Goal: Information Seeking & Learning: Understand process/instructions

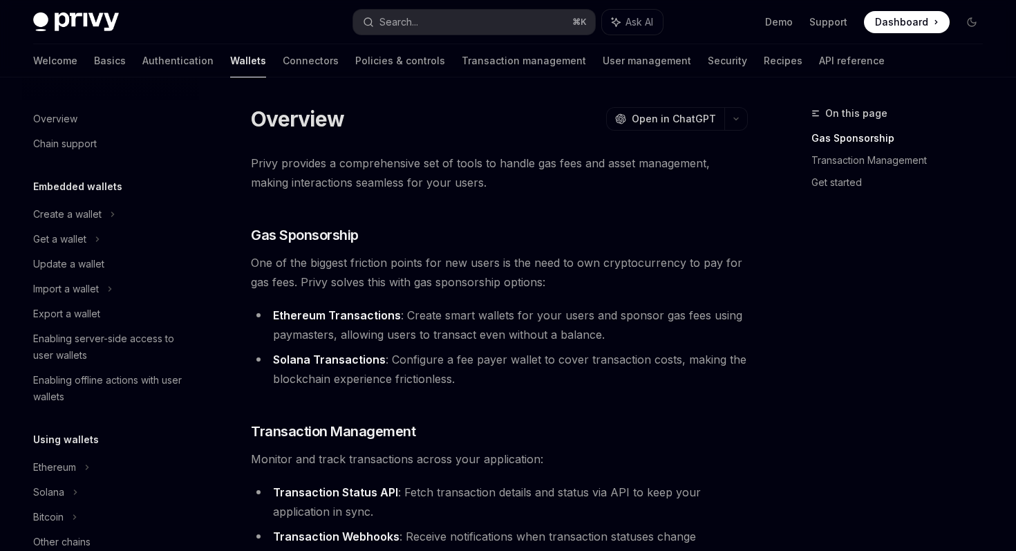
click at [903, 26] on span "Dashboard" at bounding box center [901, 22] width 53 height 14
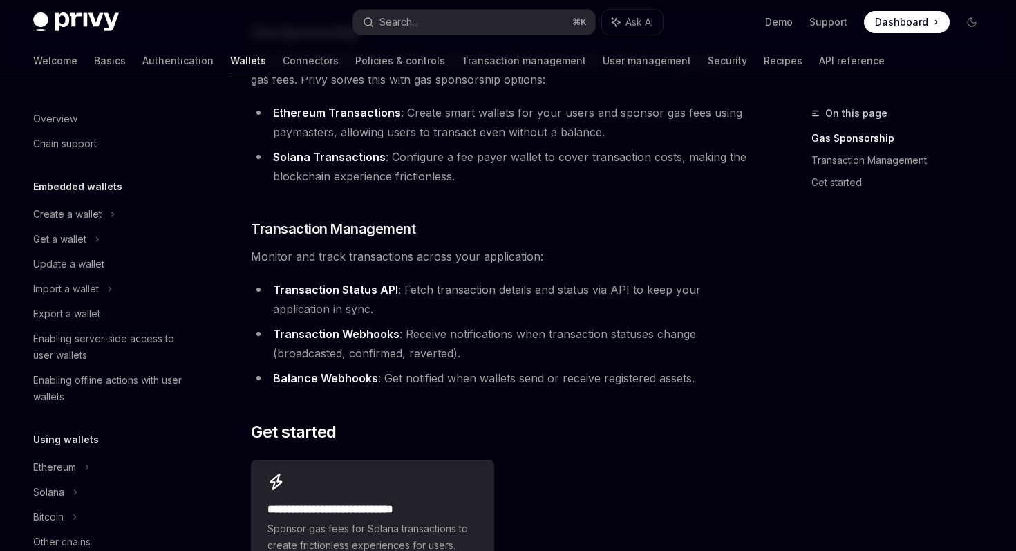
scroll to position [205, 0]
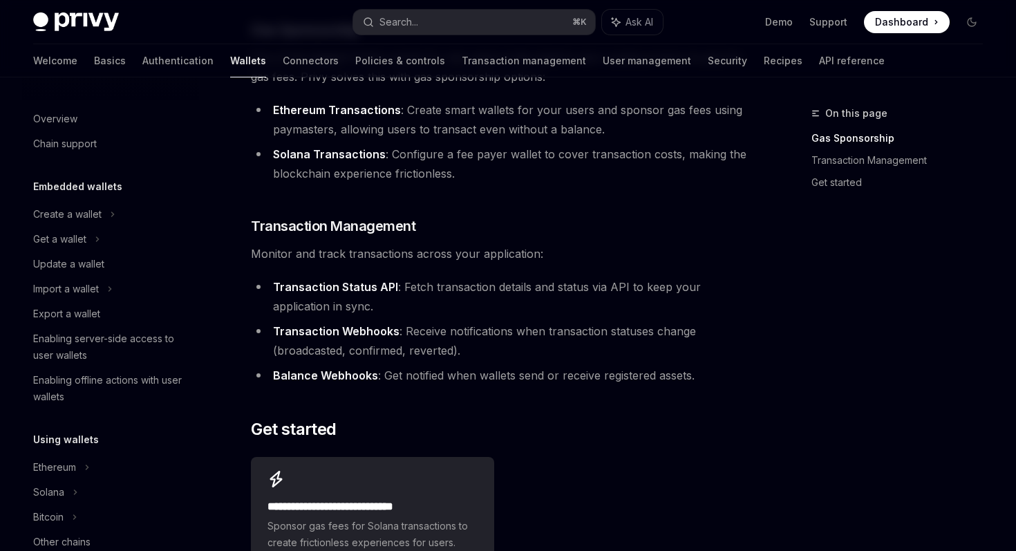
click at [656, 292] on li "Transaction Status API : Fetch transaction details and status via API to keep y…" at bounding box center [499, 296] width 497 height 39
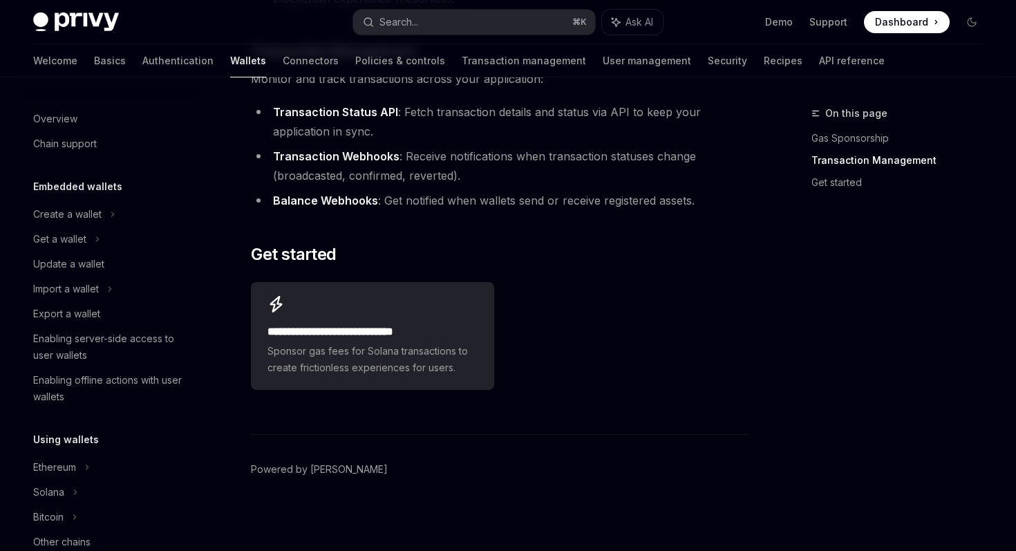
scroll to position [0, 0]
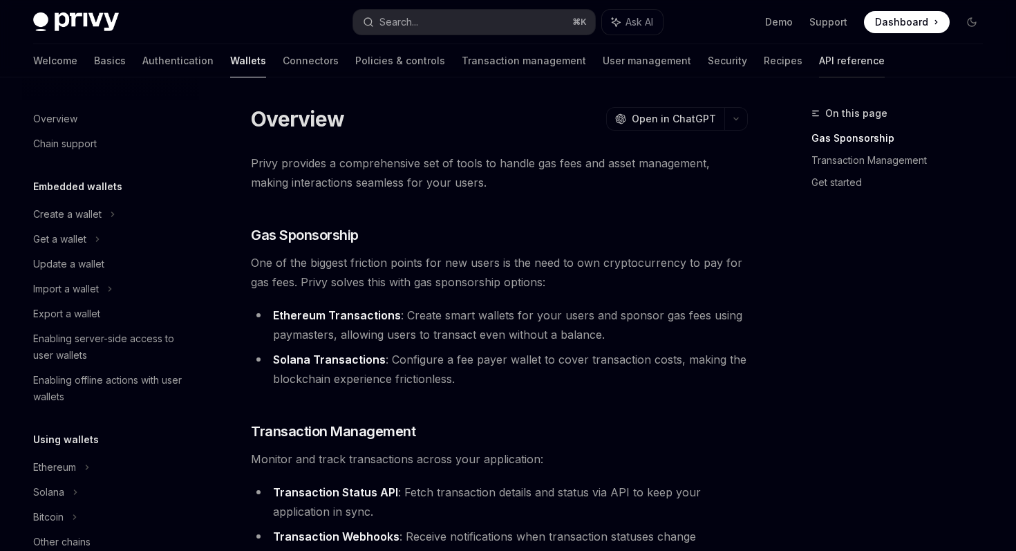
click at [819, 61] on link "API reference" at bounding box center [852, 60] width 66 height 33
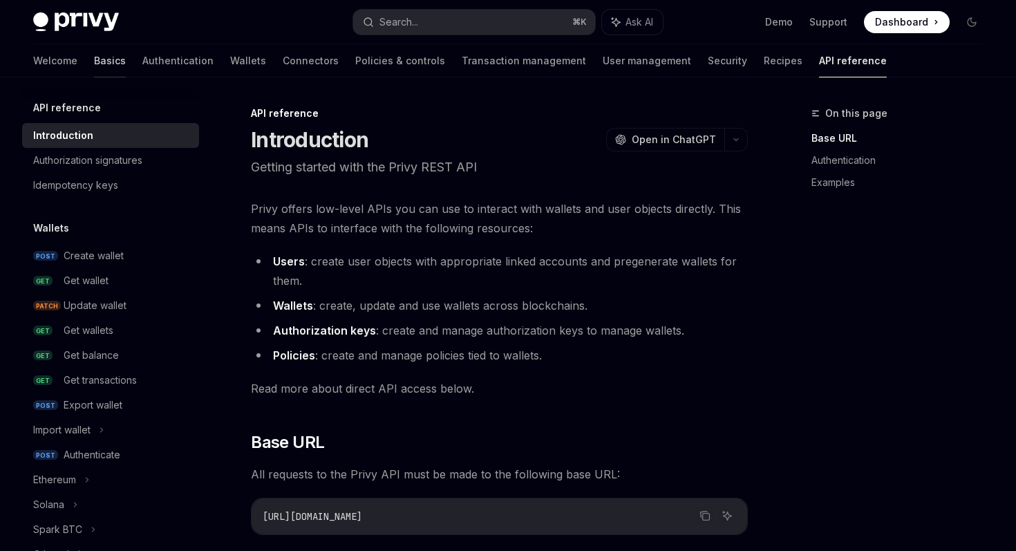
click at [94, 59] on link "Basics" at bounding box center [110, 60] width 32 height 33
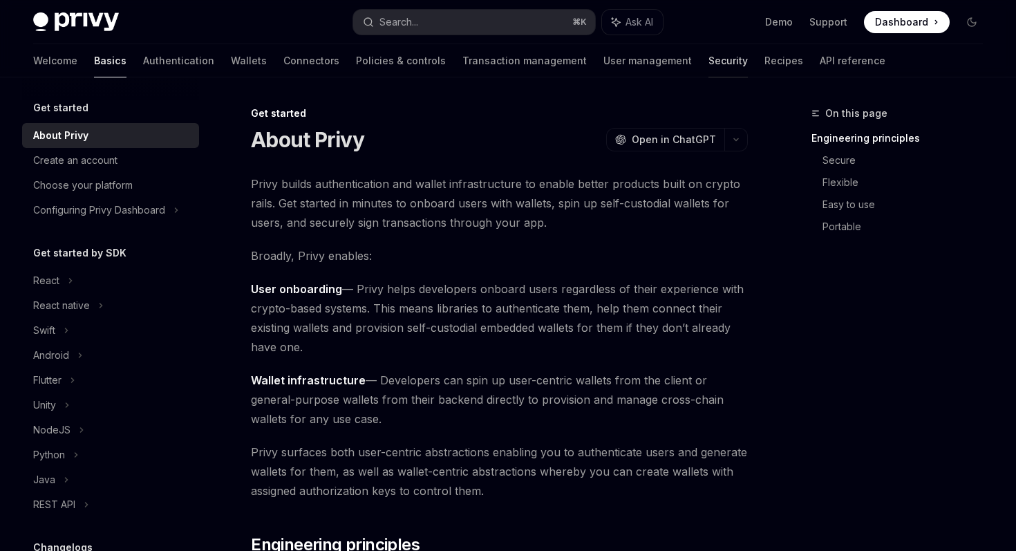
click at [708, 65] on link "Security" at bounding box center [727, 60] width 39 height 33
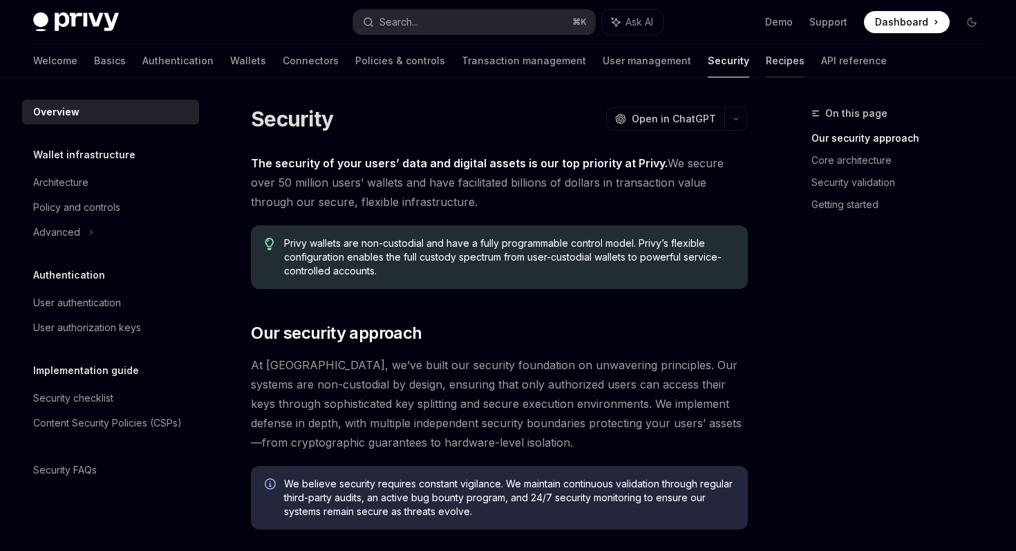
click at [766, 64] on link "Recipes" at bounding box center [785, 60] width 39 height 33
type textarea "*"
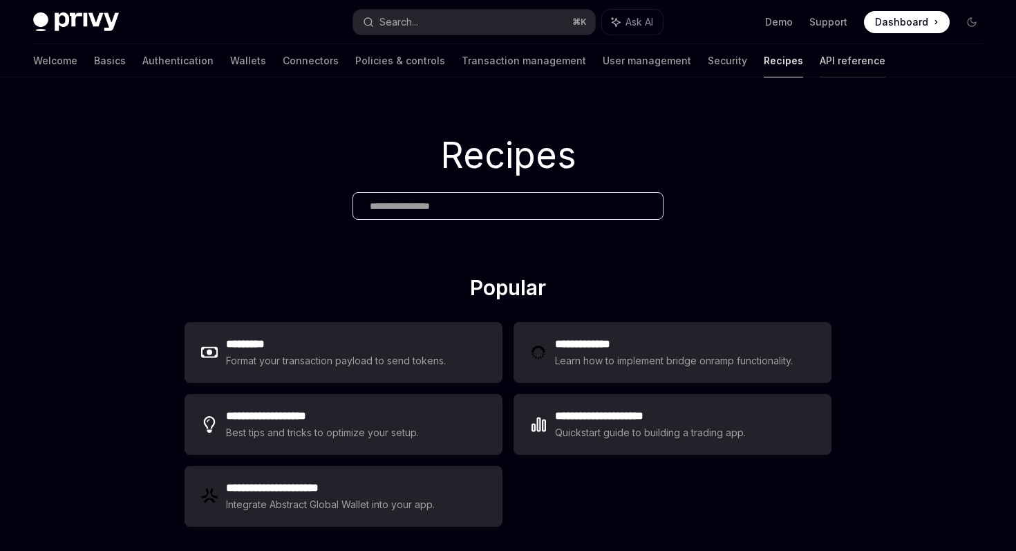
click at [820, 66] on link "API reference" at bounding box center [853, 60] width 66 height 33
click at [820, 65] on link "API reference" at bounding box center [853, 60] width 66 height 33
click at [820, 54] on link "API reference" at bounding box center [853, 60] width 66 height 33
click at [932, 23] on span at bounding box center [907, 22] width 86 height 22
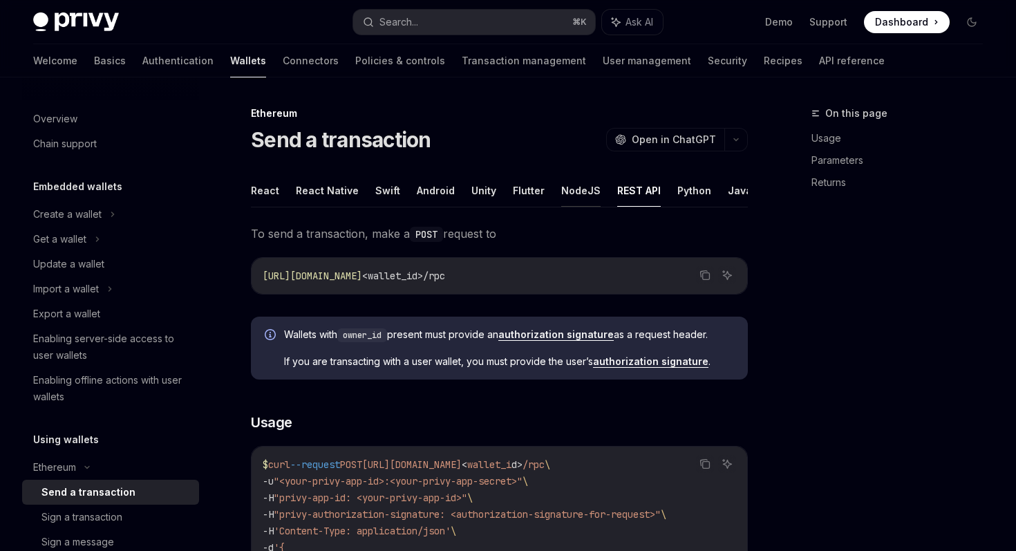
click at [567, 189] on button "NodeJS" at bounding box center [580, 190] width 39 height 32
type textarea "*"
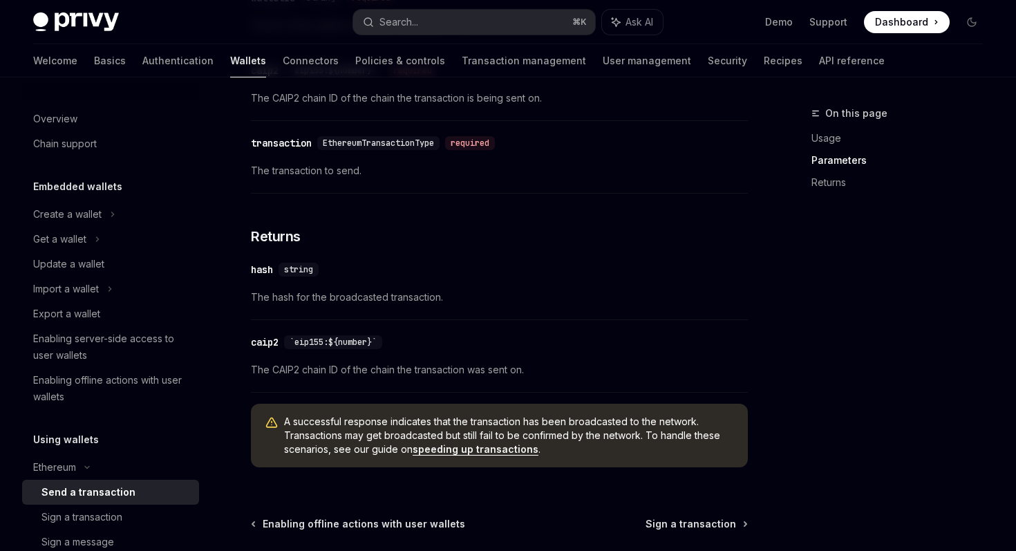
scroll to position [841, 0]
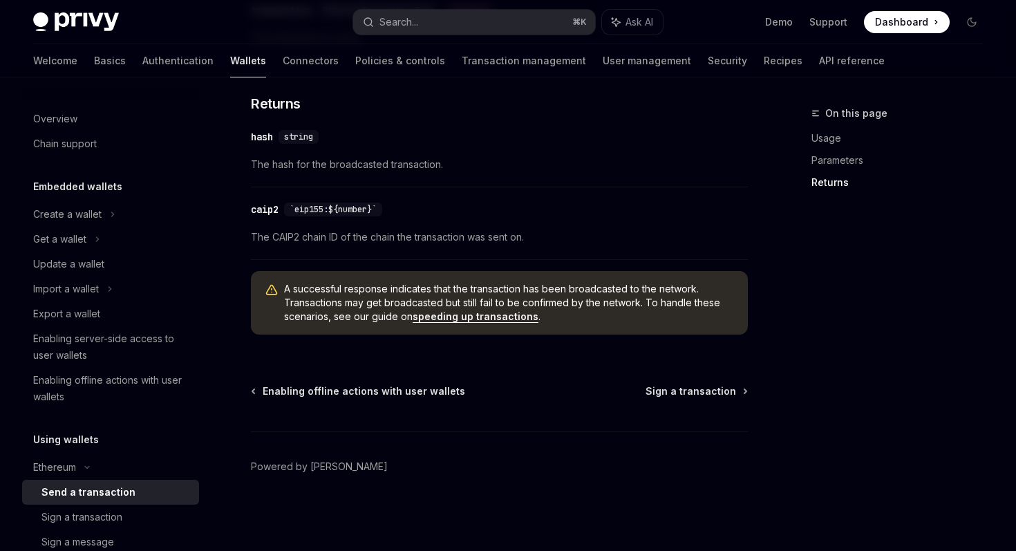
click at [626, 164] on span "The hash for the broadcasted transaction." at bounding box center [499, 164] width 497 height 17
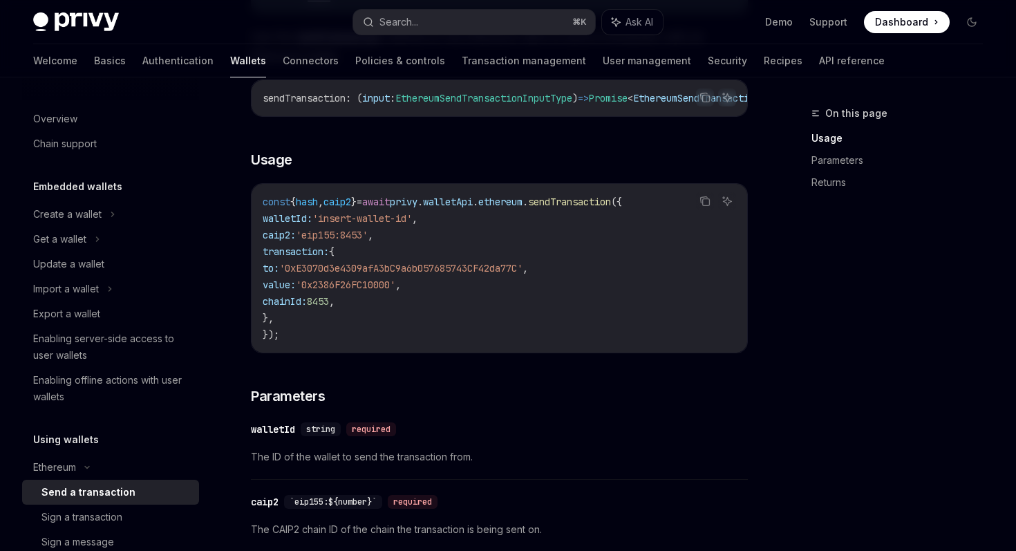
scroll to position [255, 0]
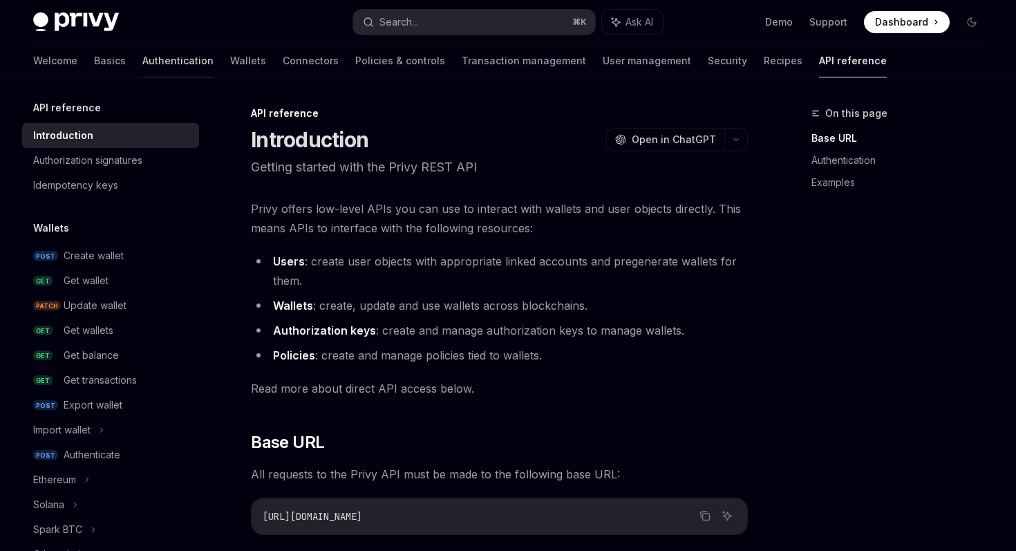
click at [142, 57] on link "Authentication" at bounding box center [177, 60] width 71 height 33
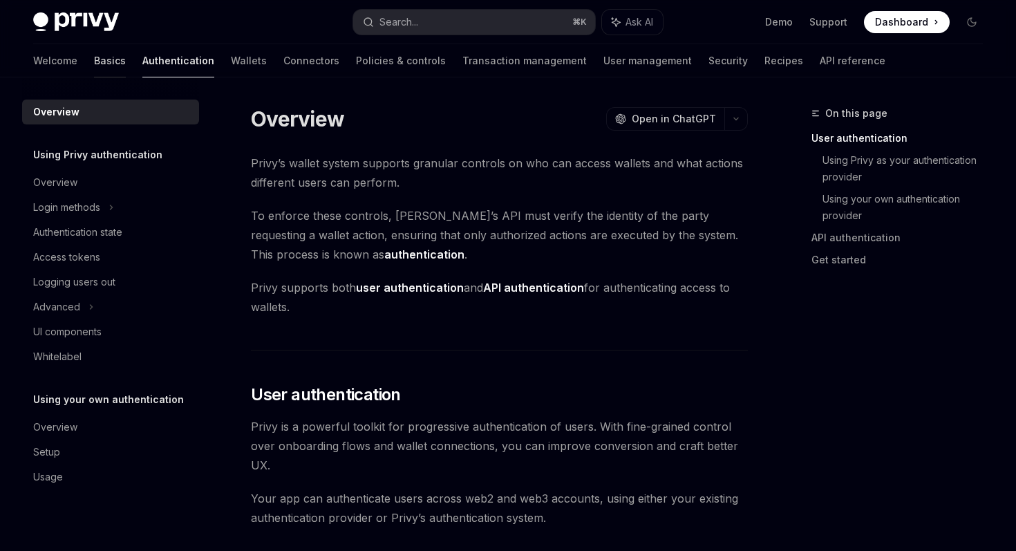
click at [94, 66] on link "Basics" at bounding box center [110, 60] width 32 height 33
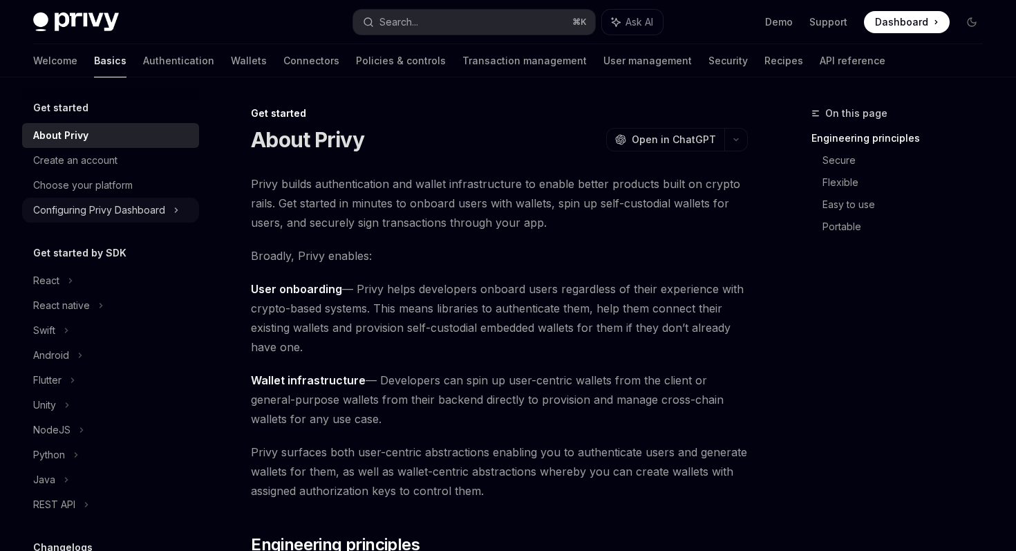
click at [104, 207] on div "Configuring Privy Dashboard" at bounding box center [99, 210] width 132 height 17
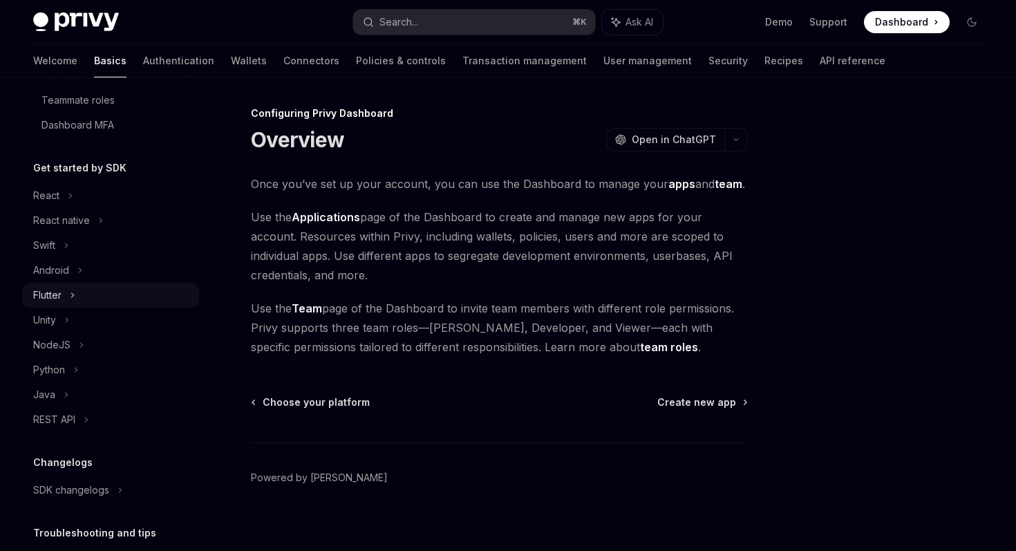
scroll to position [334, 0]
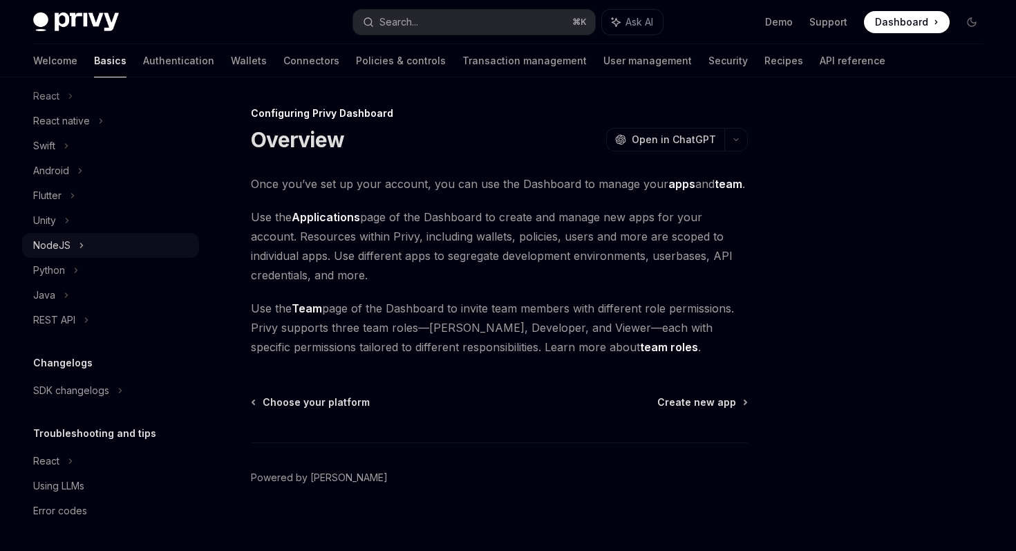
click at [62, 242] on div "NodeJS" at bounding box center [51, 245] width 37 height 17
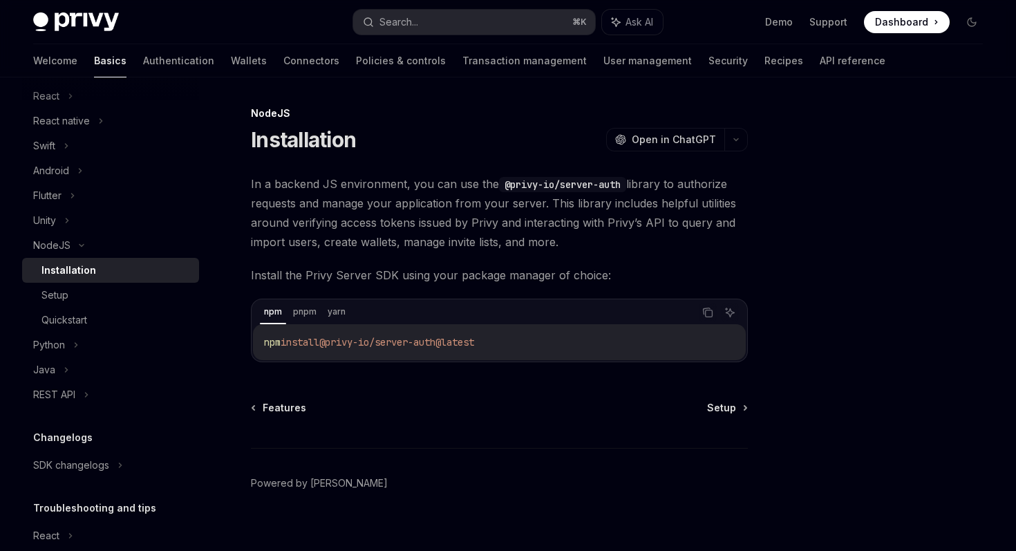
scroll to position [17, 0]
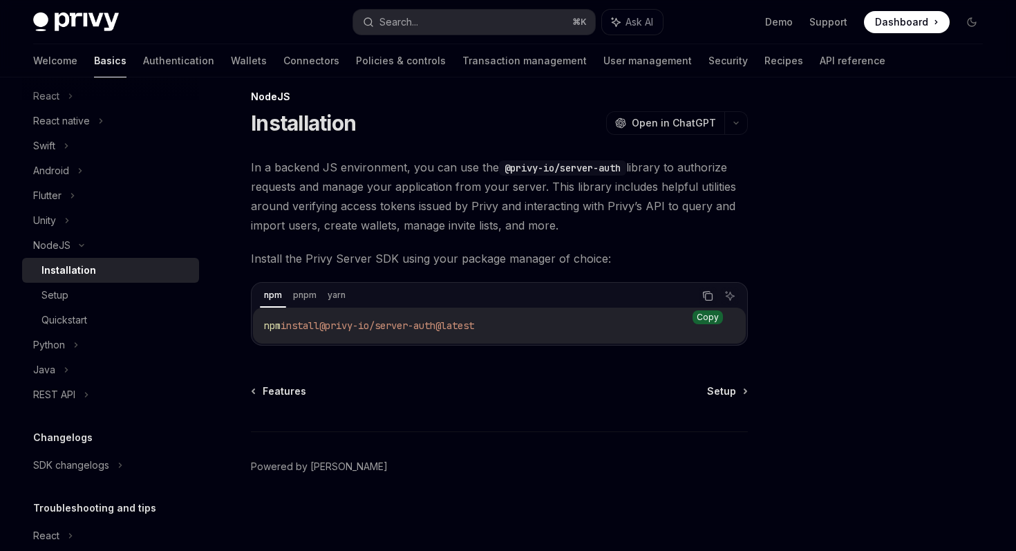
click at [710, 299] on icon "Copy the contents from the code block" at bounding box center [707, 295] width 11 height 11
click at [616, 372] on div "NodeJS Installation OpenAI Open in ChatGPT OpenAI Open in ChatGPT In a backend …" at bounding box center [370, 319] width 762 height 462
click at [737, 393] on link "Setup" at bounding box center [726, 391] width 39 height 14
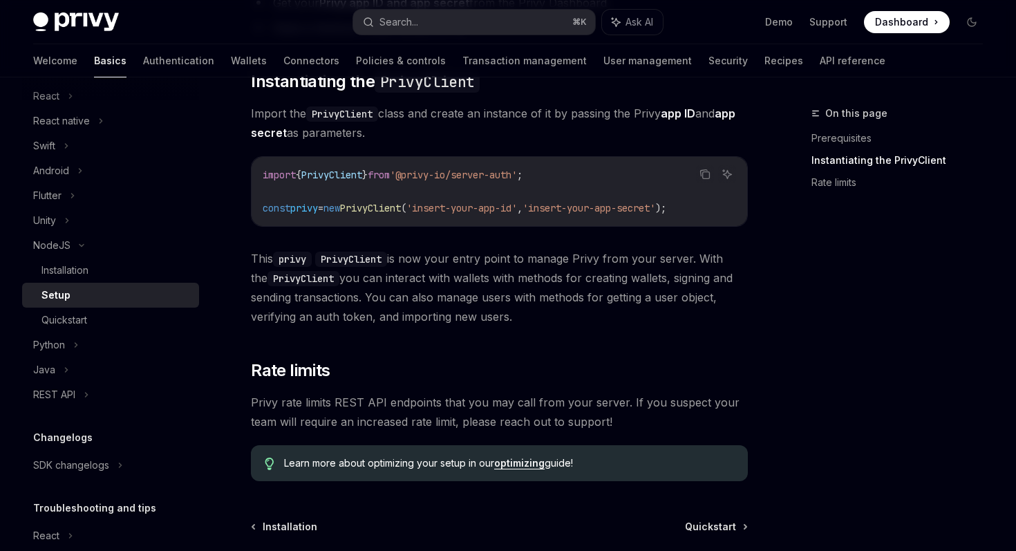
scroll to position [243, 0]
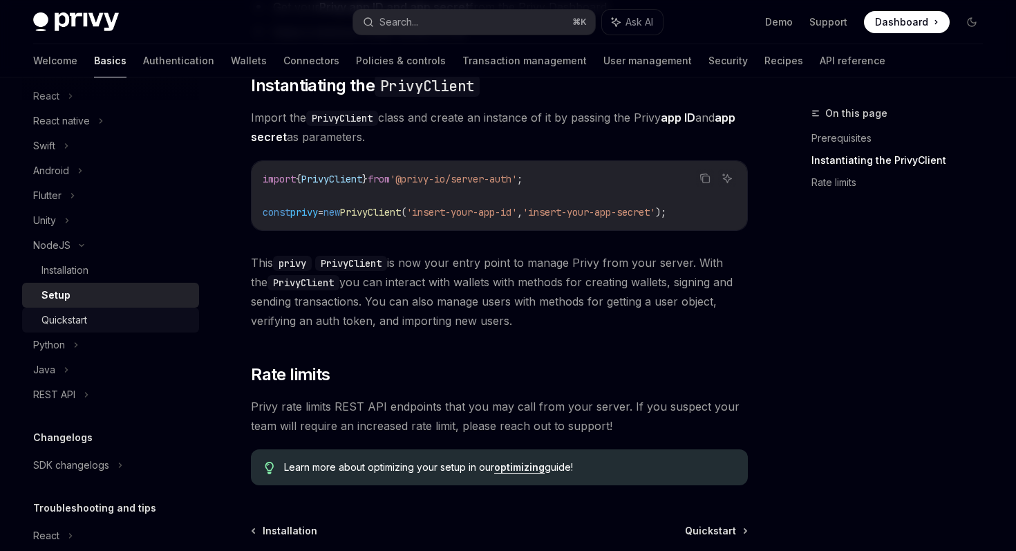
click at [115, 316] on div "Quickstart" at bounding box center [115, 320] width 149 height 17
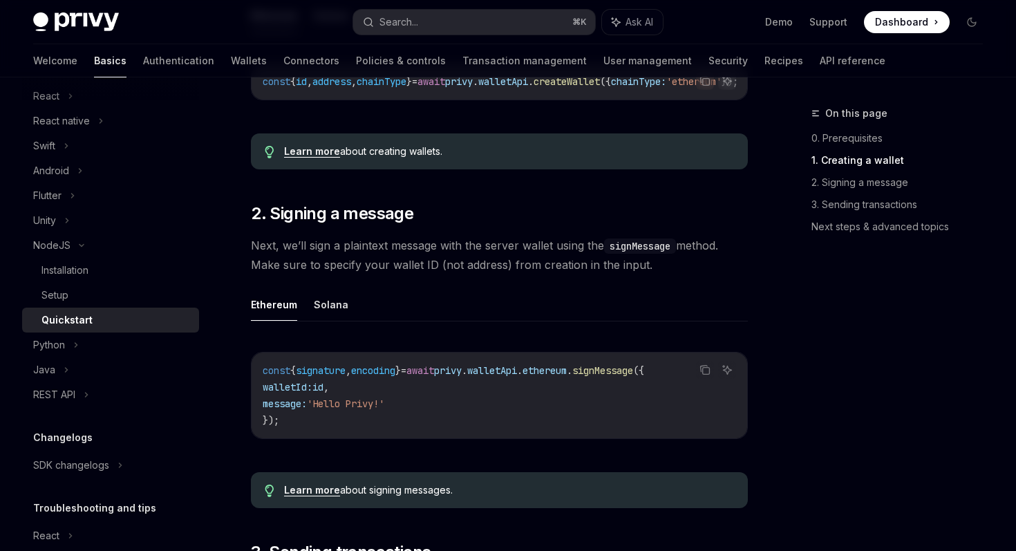
scroll to position [442, 0]
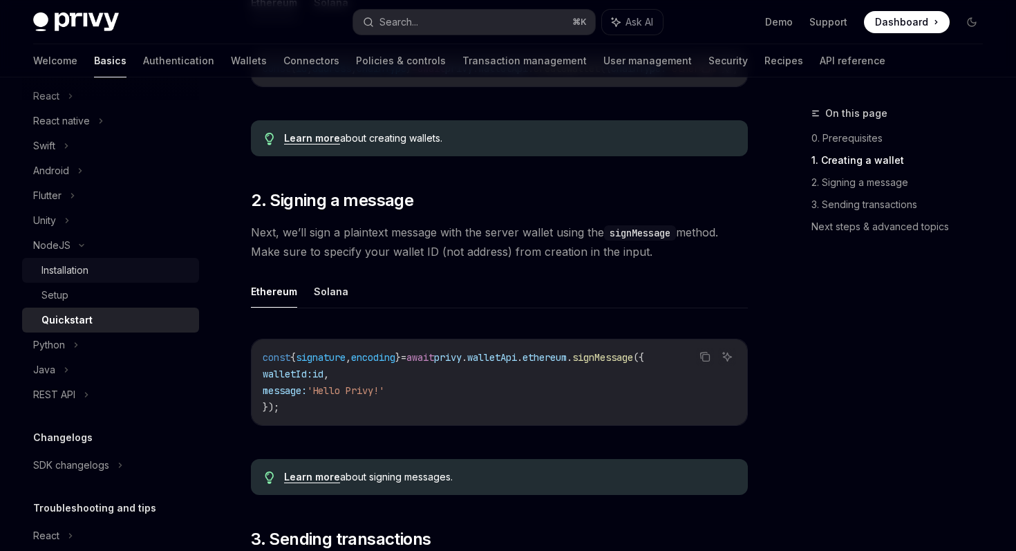
click at [160, 281] on link "Installation" at bounding box center [110, 270] width 177 height 25
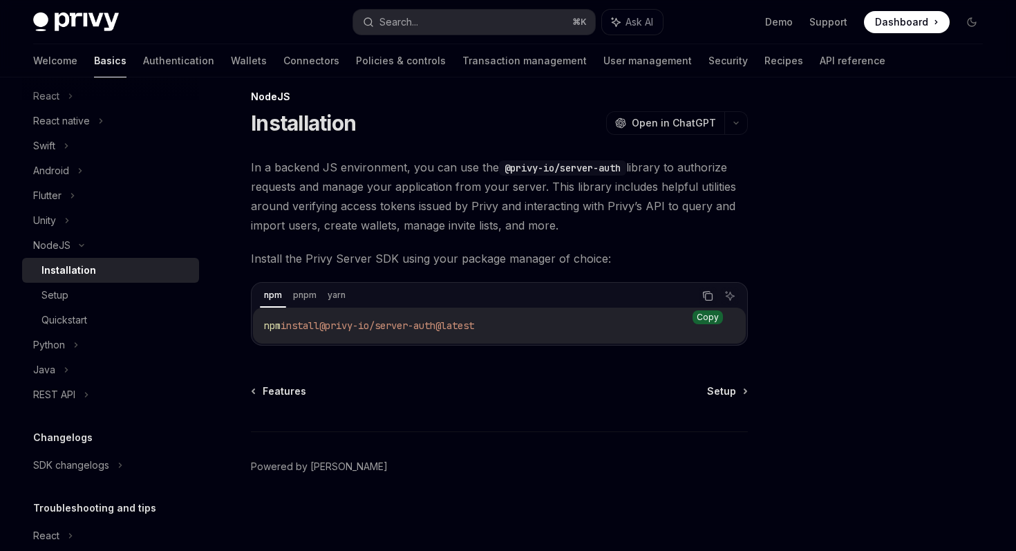
click at [708, 294] on icon "Copy the contents from the code block" at bounding box center [707, 295] width 11 height 11
click at [790, 192] on div at bounding box center [889, 328] width 210 height 446
click at [106, 299] on div "Setup" at bounding box center [115, 295] width 149 height 17
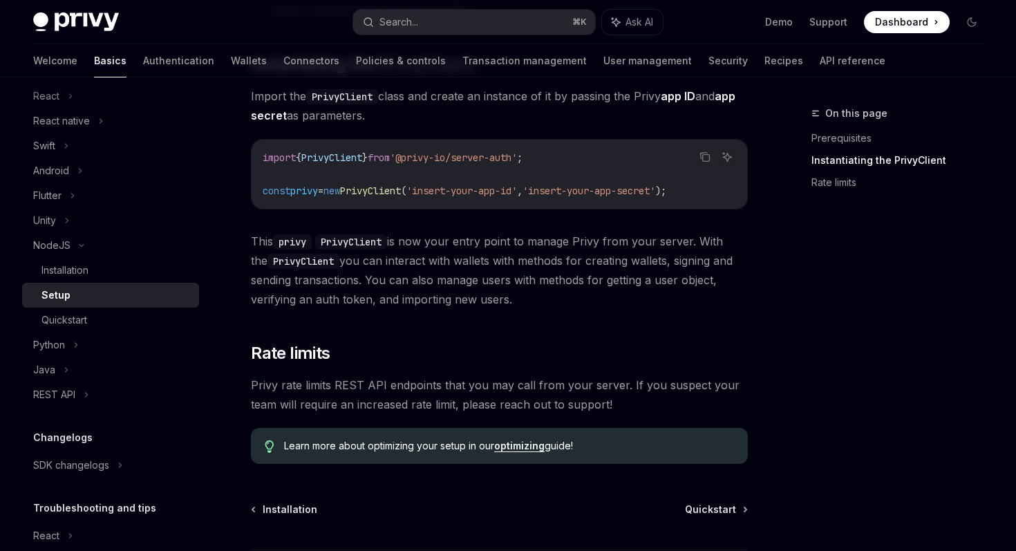
scroll to position [280, 0]
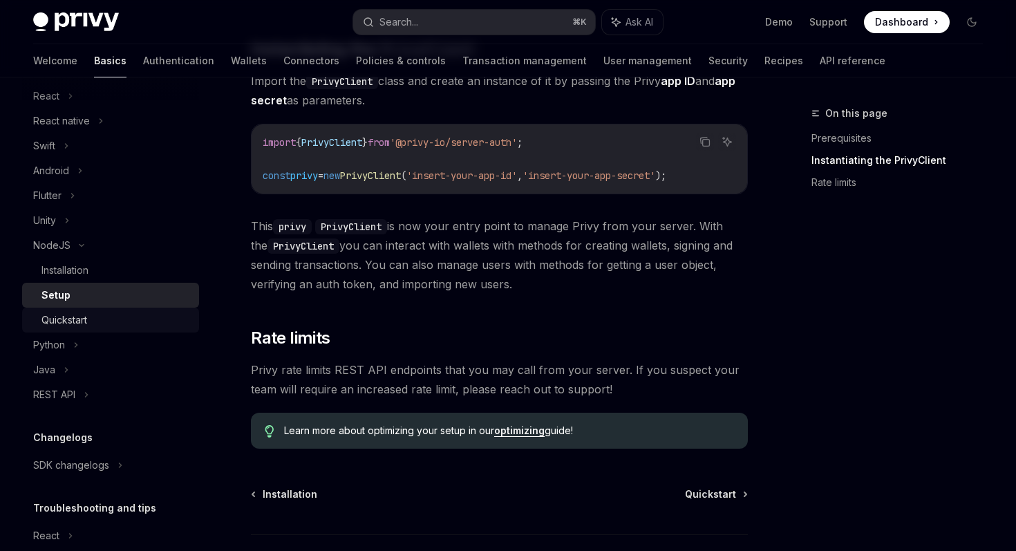
click at [143, 313] on div "Quickstart" at bounding box center [115, 320] width 149 height 17
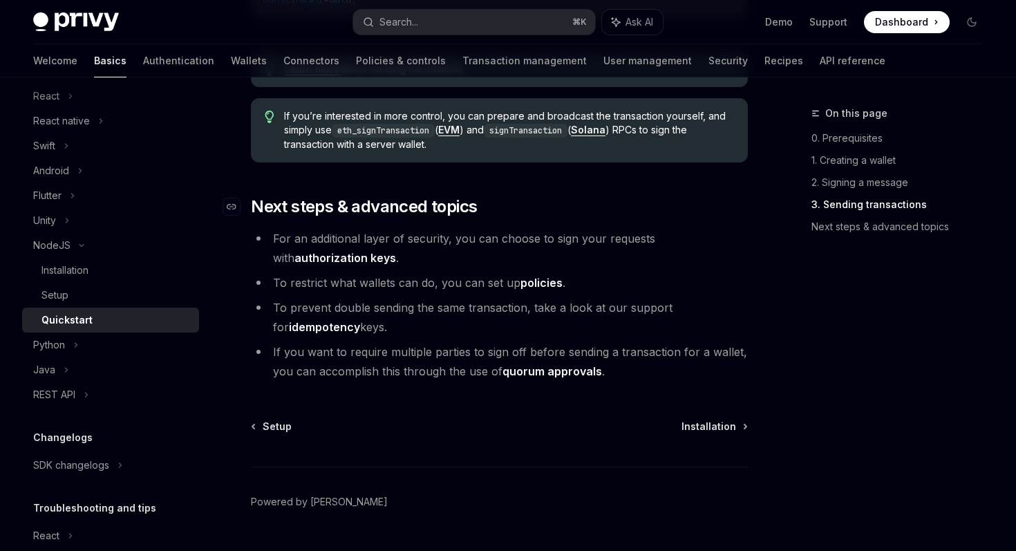
scroll to position [1475, 0]
click at [134, 274] on div "Installation" at bounding box center [115, 270] width 149 height 17
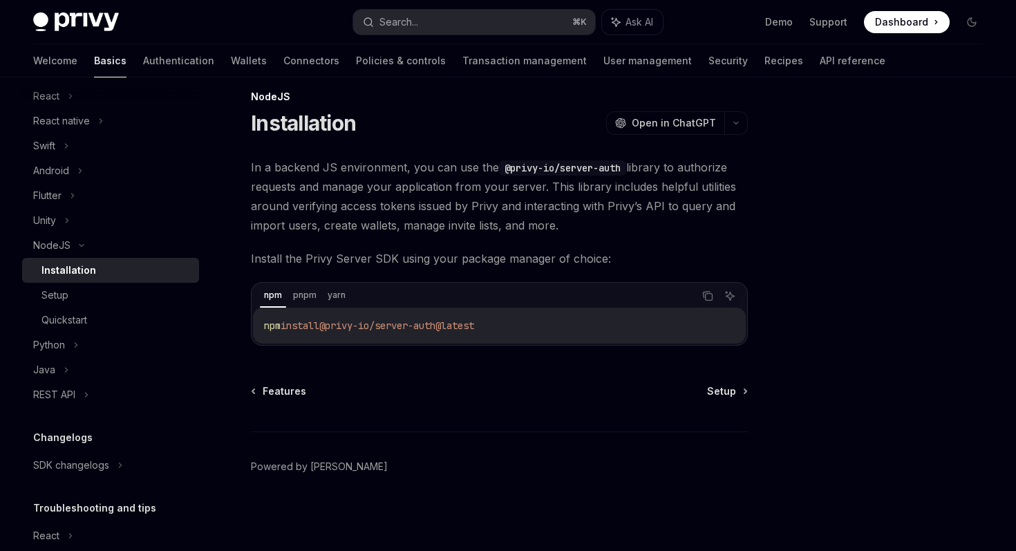
scroll to position [408, 0]
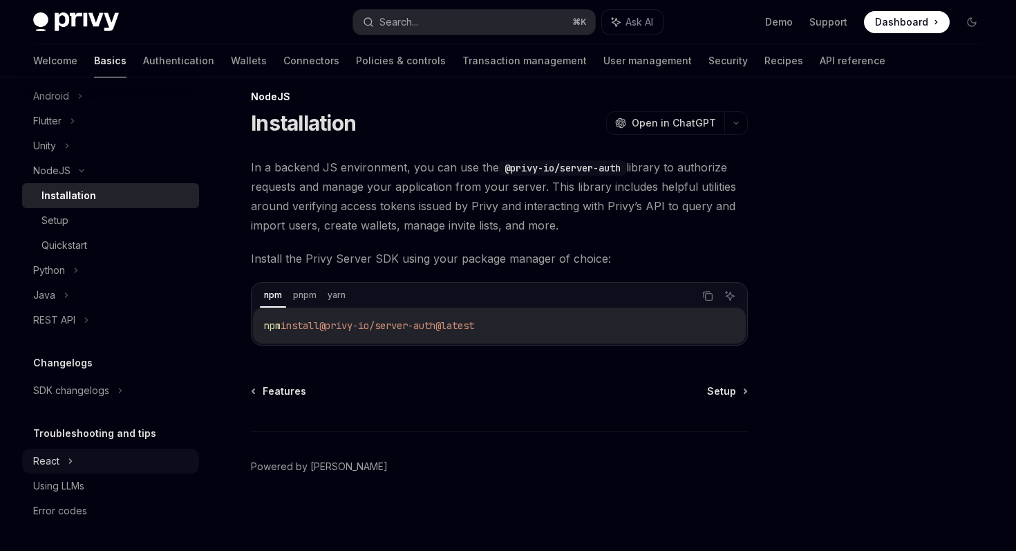
click at [64, 463] on div "React" at bounding box center [110, 460] width 177 height 25
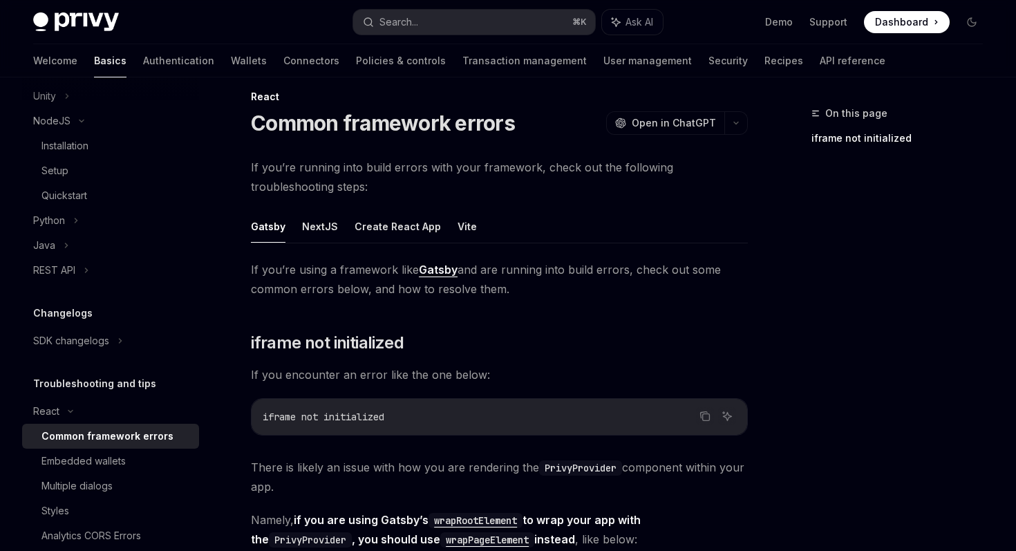
scroll to position [533, 0]
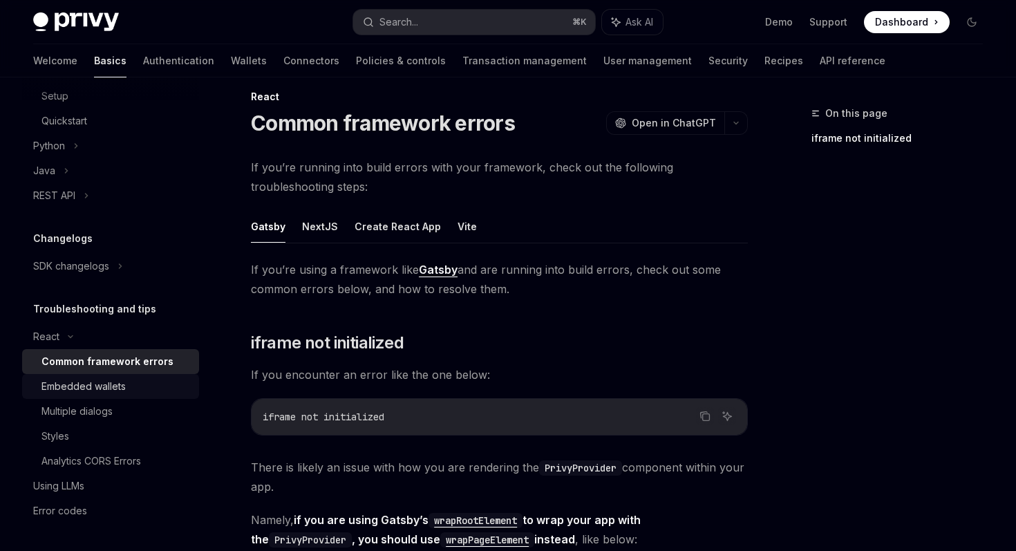
click at [117, 386] on div "Embedded wallets" at bounding box center [83, 386] width 84 height 17
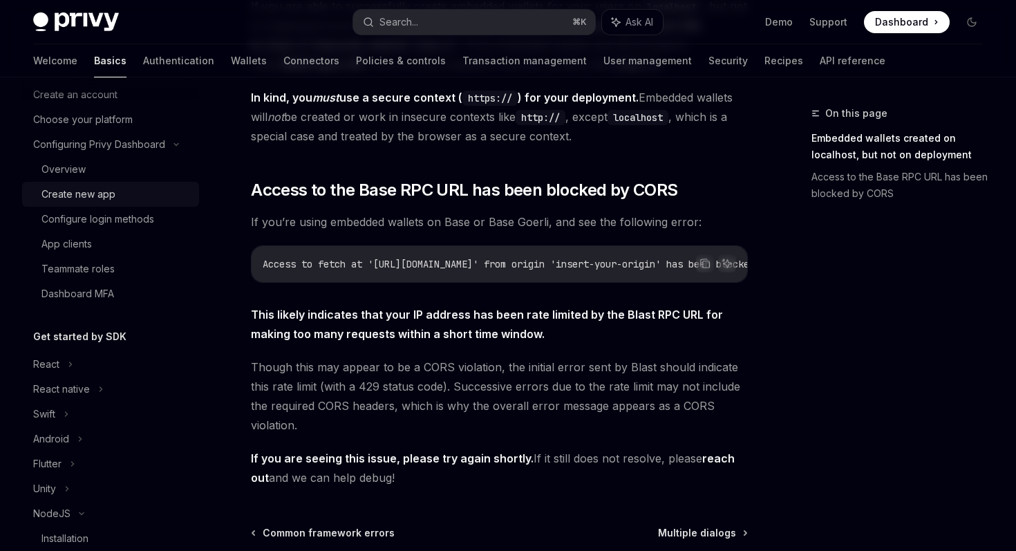
scroll to position [196, 0]
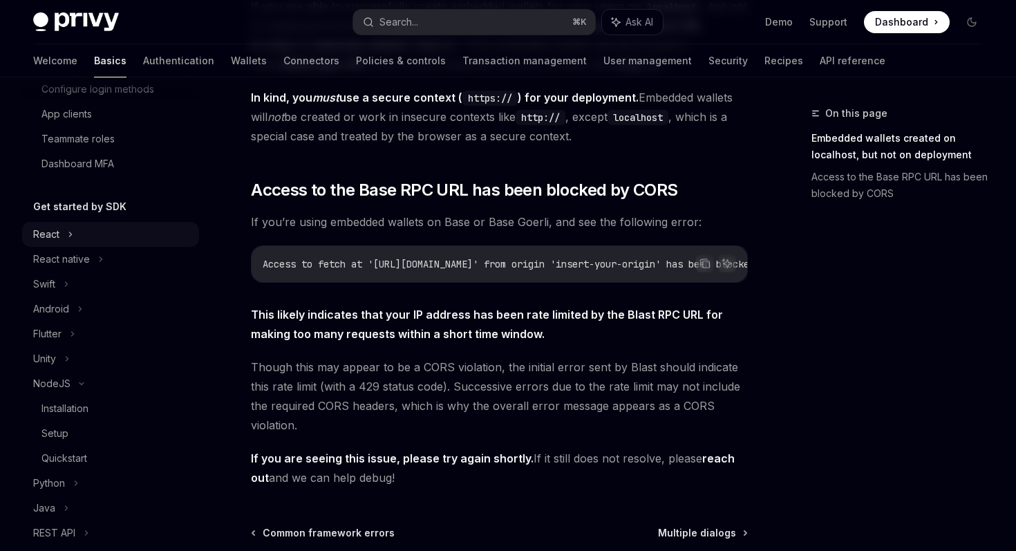
click at [68, 232] on icon at bounding box center [71, 234] width 6 height 17
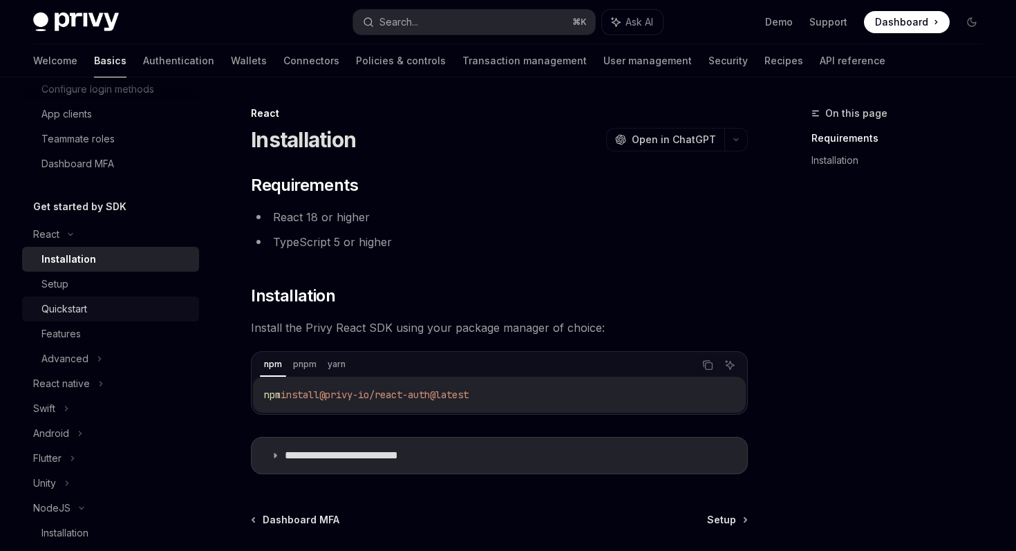
click at [102, 305] on div "Quickstart" at bounding box center [115, 309] width 149 height 17
type textarea "*"
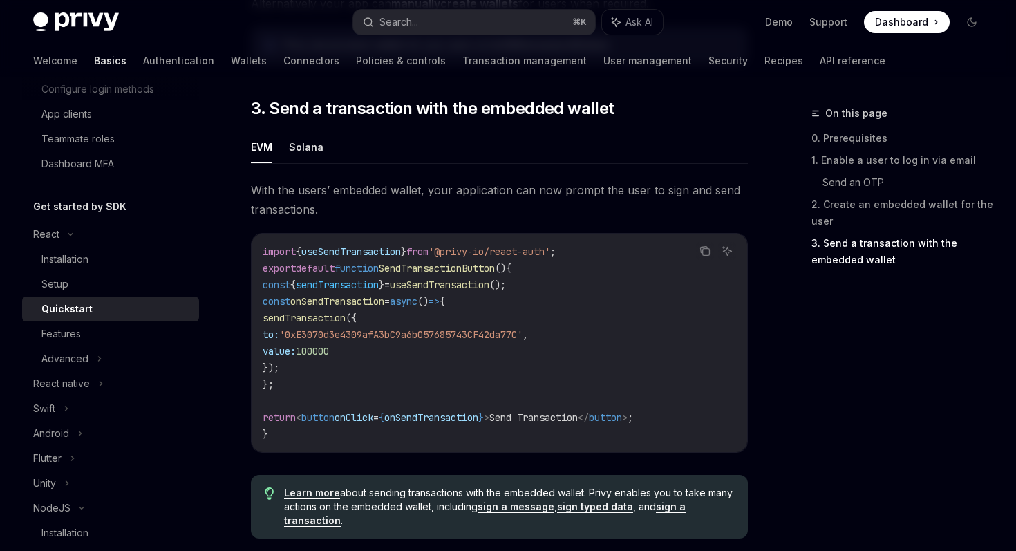
scroll to position [1196, 0]
